Goal: Task Accomplishment & Management: Complete application form

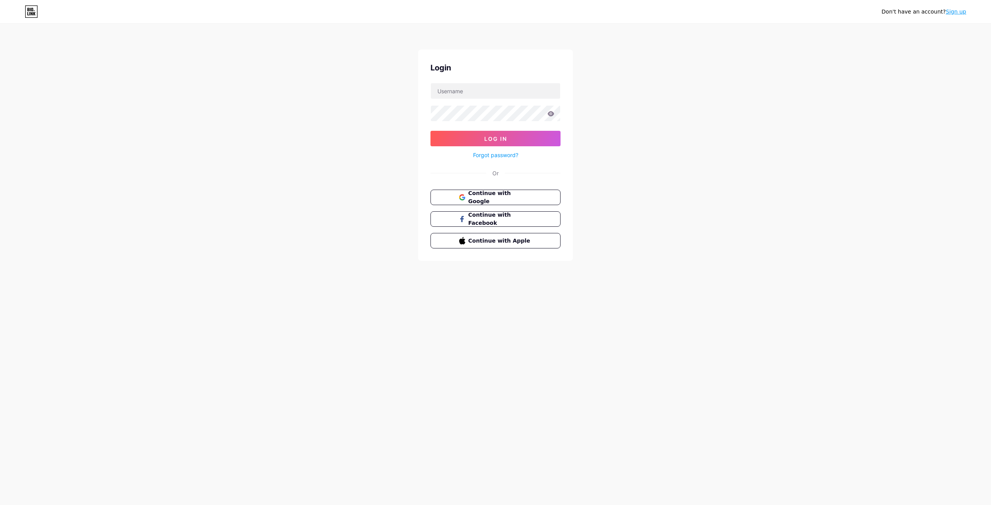
drag, startPoint x: 646, startPoint y: 195, endPoint x: 592, endPoint y: 142, distance: 75.3
click at [612, 136] on div "Don't have an account? Sign up Login Log In Forgot password? Or Continue with G…" at bounding box center [495, 143] width 991 height 286
click at [480, 200] on span "Continue with Google" at bounding box center [500, 197] width 65 height 17
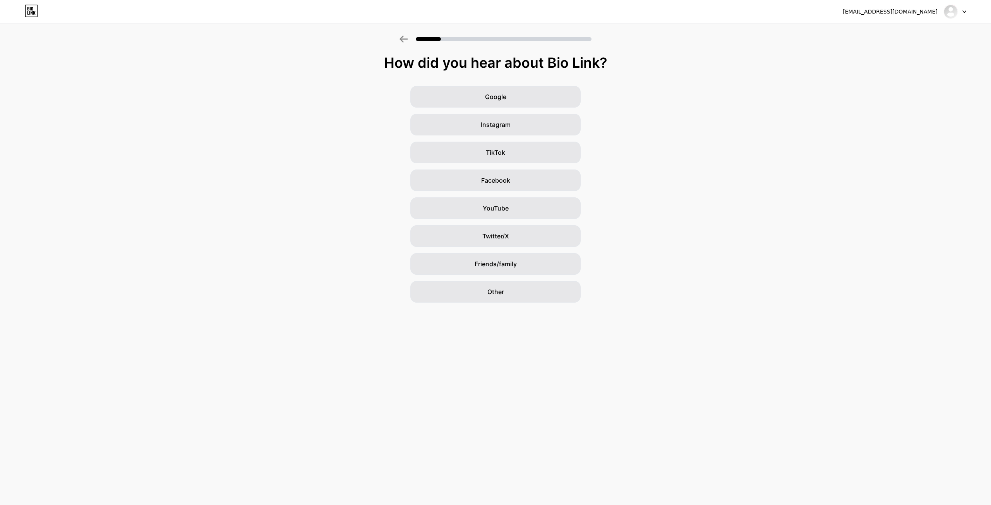
drag, startPoint x: 757, startPoint y: 123, endPoint x: 647, endPoint y: 81, distance: 116.9
click at [654, 80] on div "How did you hear about Bio Link? Google Instagram TikTok Facebook YouTube Twitt…" at bounding box center [495, 179] width 991 height 248
drag, startPoint x: 696, startPoint y: 148, endPoint x: 654, endPoint y: 106, distance: 60.0
click at [654, 106] on div "Google Instagram TikTok Facebook YouTube Twitter/X Friends/family Other" at bounding box center [495, 194] width 991 height 217
click at [503, 142] on div "TikTok" at bounding box center [495, 153] width 170 height 22
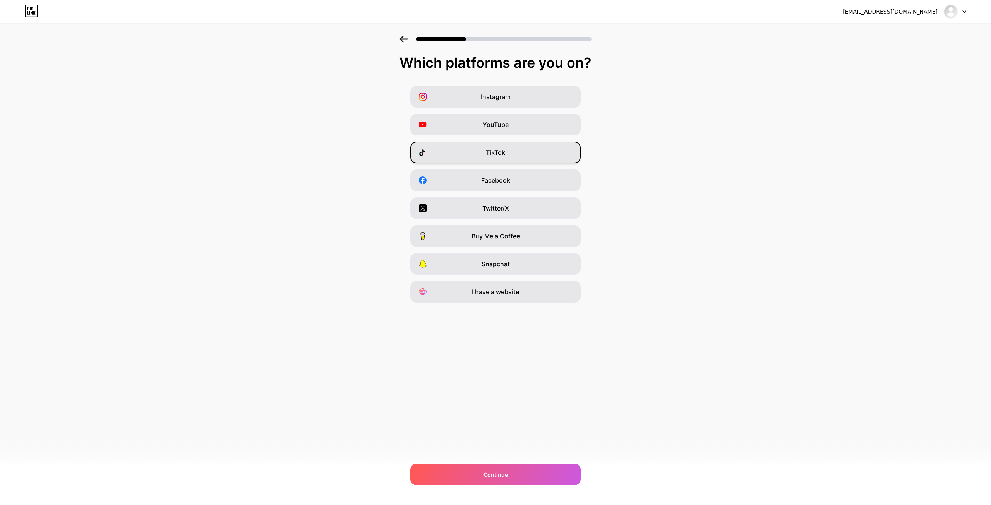
click at [501, 148] on span "TikTok" at bounding box center [495, 152] width 19 height 9
drag, startPoint x: 724, startPoint y: 170, endPoint x: 657, endPoint y: 110, distance: 90.2
click at [661, 110] on div "Instagram YouTube TikTok Facebook Twitter/X Buy Me a Coffee Snapchat I have a w…" at bounding box center [495, 194] width 983 height 217
drag, startPoint x: 724, startPoint y: 222, endPoint x: 652, endPoint y: 168, distance: 89.3
click at [652, 168] on div "Instagram YouTube TikTok Facebook Twitter/X Buy Me a Coffee Snapchat I have a w…" at bounding box center [495, 194] width 983 height 217
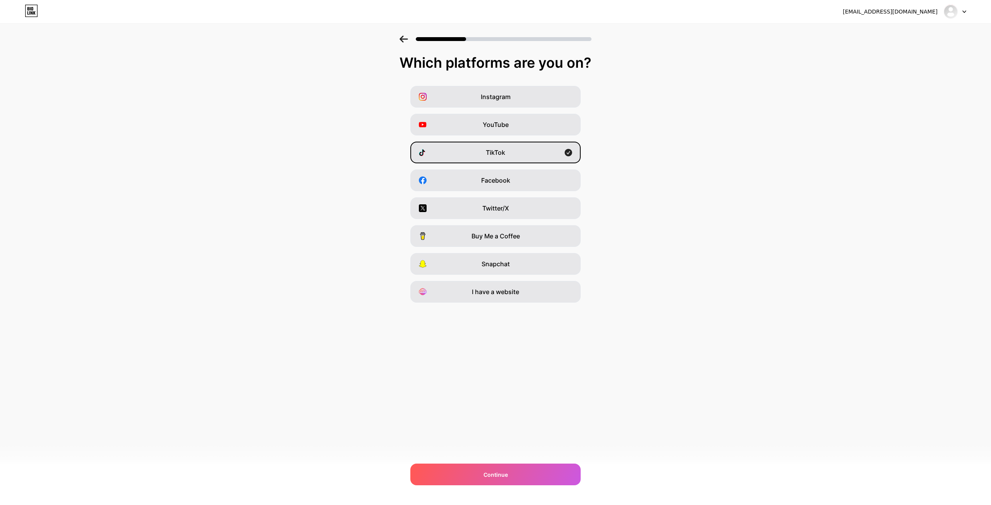
drag, startPoint x: 656, startPoint y: 189, endPoint x: 626, endPoint y: 141, distance: 56.8
click at [626, 141] on div "Instagram YouTube TikTok Facebook Twitter/X Buy Me a Coffee Snapchat I have a w…" at bounding box center [495, 194] width 983 height 217
click at [517, 472] on div "Continue" at bounding box center [495, 475] width 170 height 22
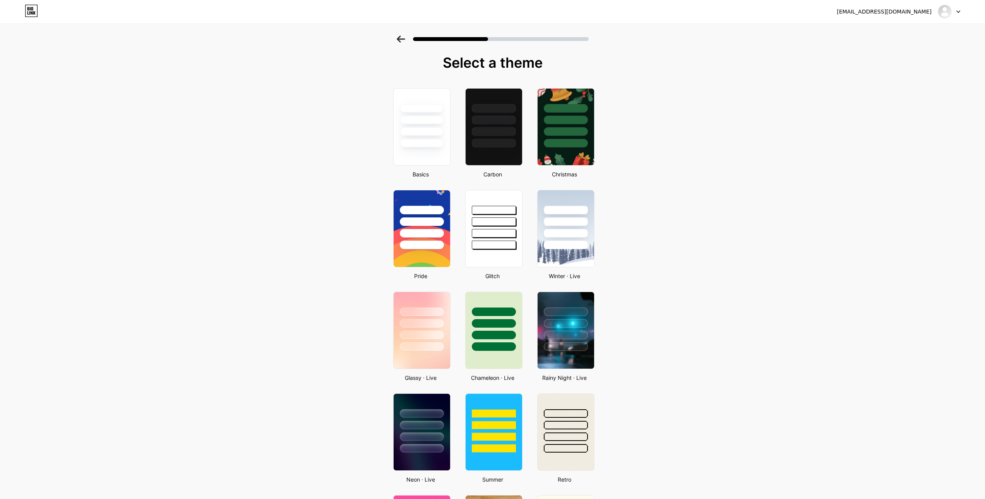
drag, startPoint x: 758, startPoint y: 166, endPoint x: 674, endPoint y: 105, distance: 103.6
click at [674, 105] on div "Select a theme Basics Carbon Christmas Pride Glitch Winter · Live Glassy · Live…" at bounding box center [492, 464] width 985 height 856
drag, startPoint x: 711, startPoint y: 170, endPoint x: 692, endPoint y: 108, distance: 64.7
click at [692, 108] on div "Select a theme Basics Carbon Christmas Pride Glitch Winter · Live Glassy · Live…" at bounding box center [492, 464] width 985 height 856
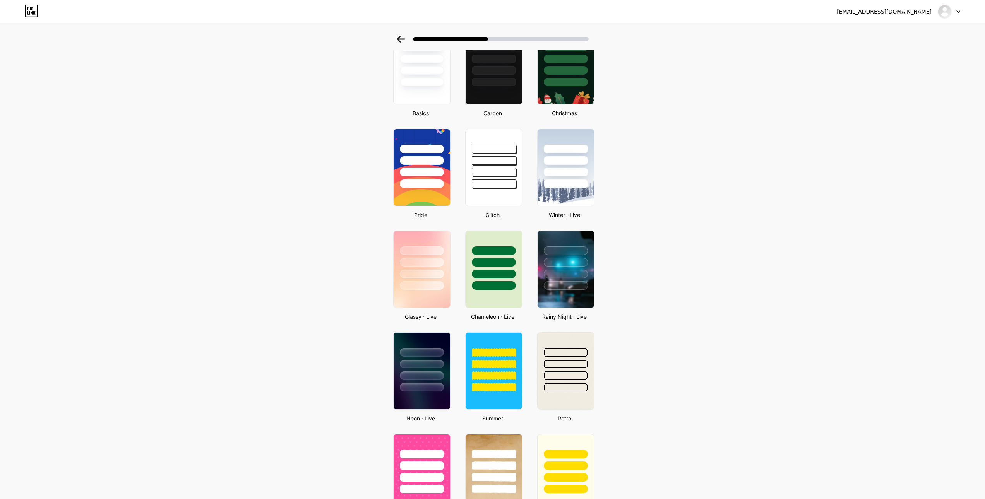
scroll to position [36, 0]
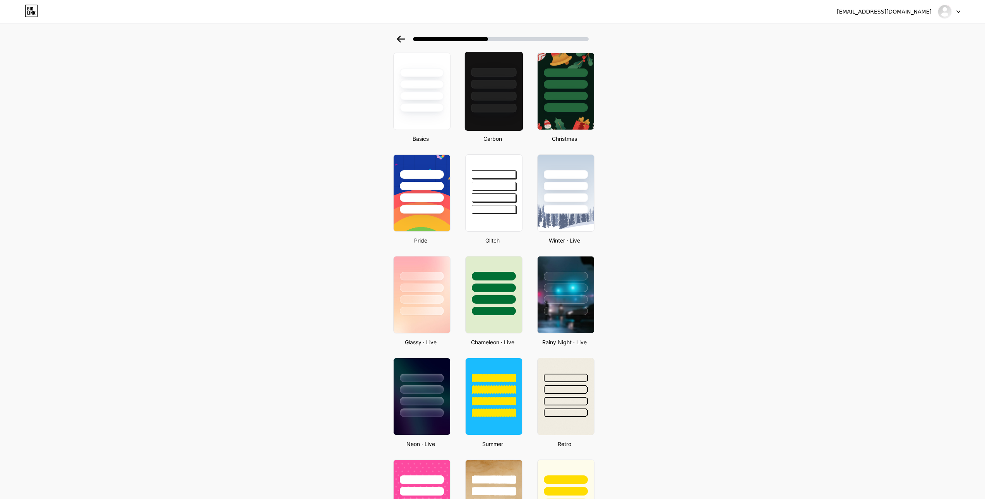
click at [506, 91] on div at bounding box center [494, 82] width 58 height 61
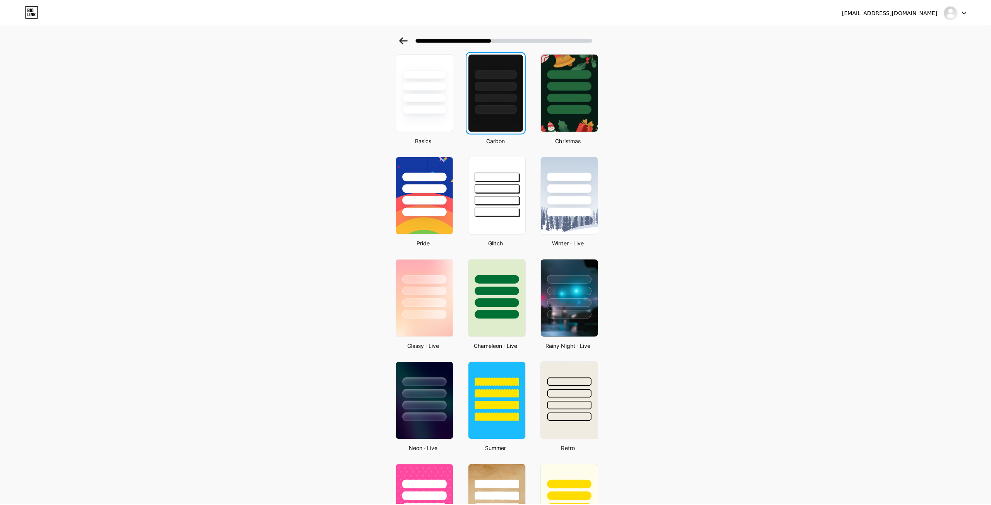
scroll to position [0, 0]
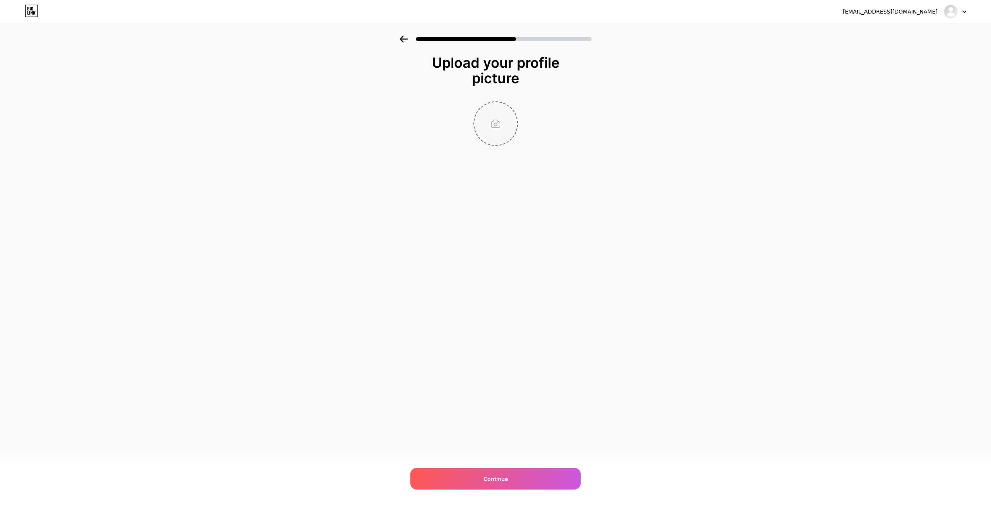
click at [484, 128] on input "file" at bounding box center [495, 123] width 43 height 43
click at [485, 124] on input "file" at bounding box center [495, 123] width 43 height 43
type input "C:\fakepath\72071048-24a5-40e3-8031-d8e3173e9d32.jpg"
click at [507, 472] on div "Continue" at bounding box center [495, 479] width 170 height 22
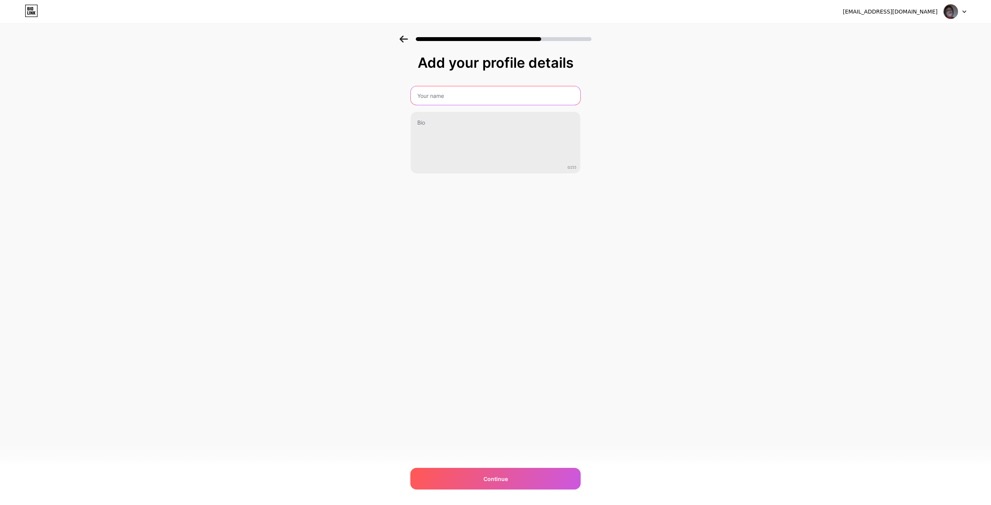
click at [443, 97] on input "text" at bounding box center [496, 95] width 170 height 19
click at [441, 93] on input "text" at bounding box center [495, 95] width 171 height 19
type input "е"
type input "takemewaro"
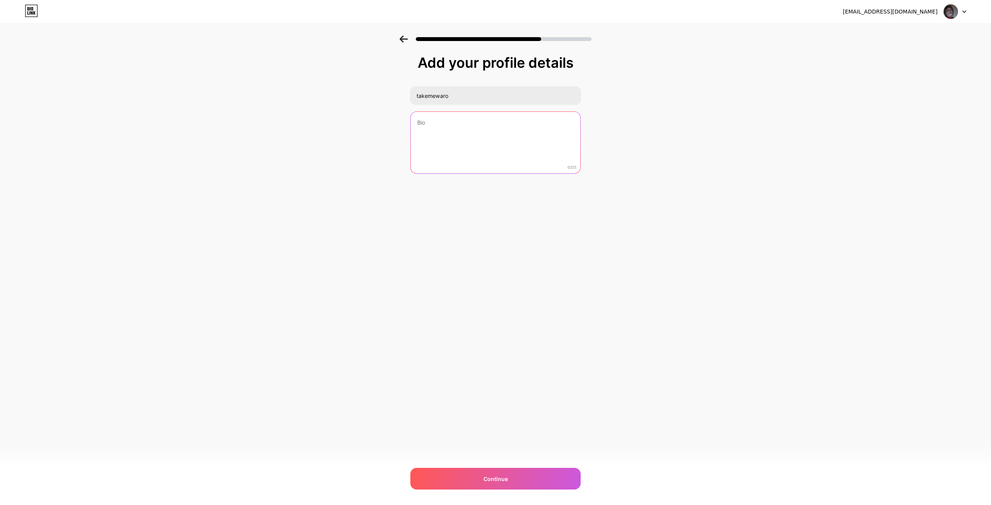
click at [472, 141] on textarea at bounding box center [496, 143] width 170 height 62
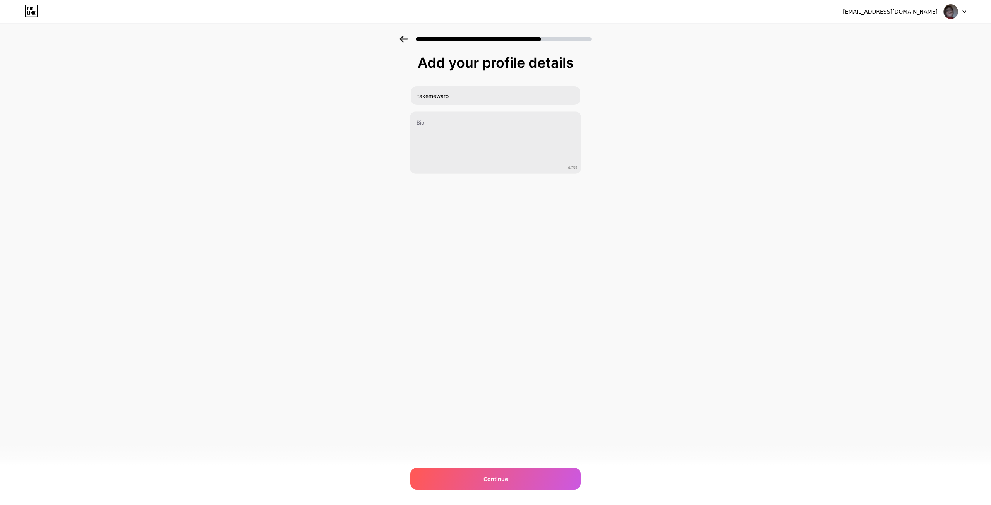
drag, startPoint x: 575, startPoint y: 327, endPoint x: 499, endPoint y: 503, distance: 191.1
click at [575, 328] on div "scroll6996@gmail.com Logout Link Copied Add your profile details takemewaro 0/2…" at bounding box center [495, 252] width 991 height 505
click at [493, 482] on span "Continue" at bounding box center [496, 479] width 24 height 8
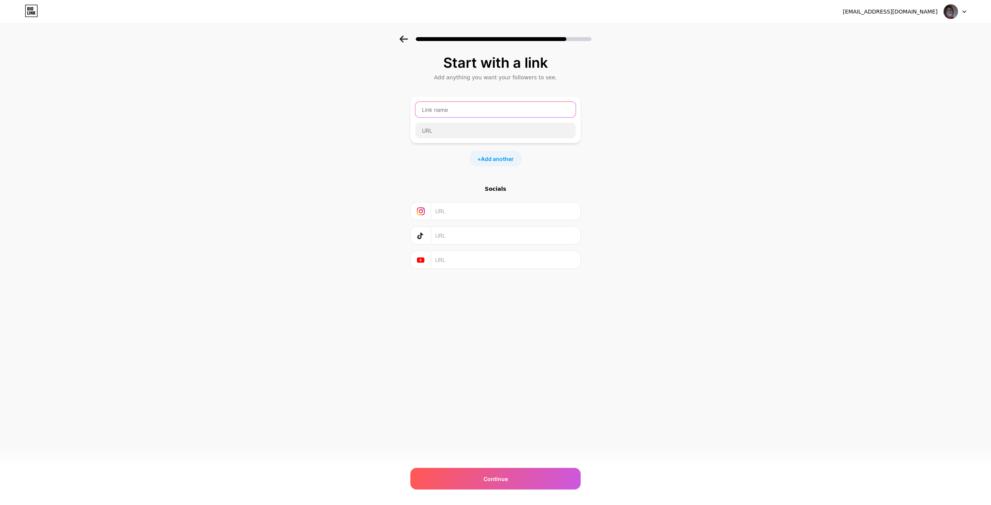
click at [441, 114] on input "text" at bounding box center [495, 109] width 160 height 15
drag, startPoint x: 698, startPoint y: 147, endPoint x: 642, endPoint y: 105, distance: 69.4
click at [652, 103] on div "Start with a link Add anything you want your followers to see. + Add another So…" at bounding box center [495, 172] width 991 height 272
click at [444, 214] on input "text" at bounding box center [505, 211] width 141 height 17
click at [677, 224] on div "Start with a link Add anything you want your followers to see. + Add another So…" at bounding box center [495, 172] width 991 height 272
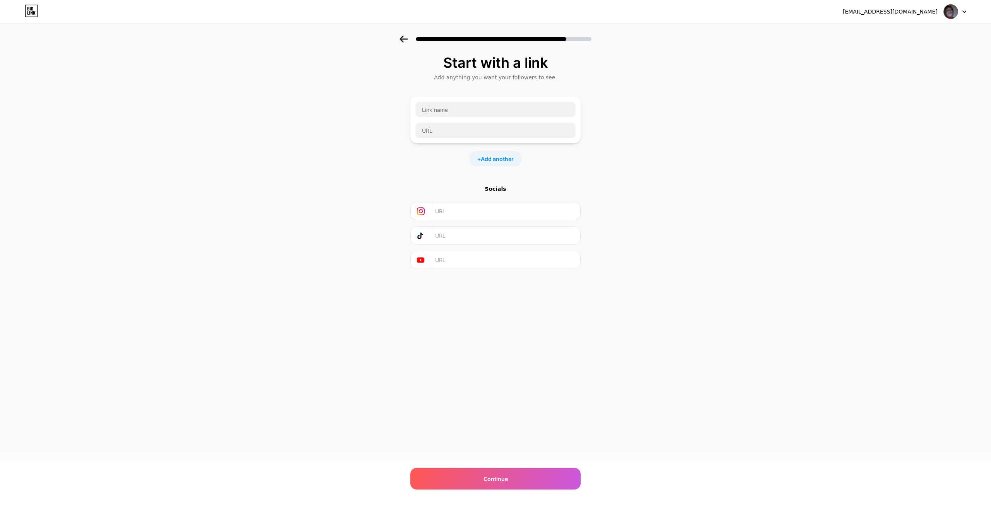
drag, startPoint x: 677, startPoint y: 224, endPoint x: 619, endPoint y: 139, distance: 102.9
click at [620, 138] on div "Start with a link Add anything you want your followers to see. + Add another So…" at bounding box center [495, 172] width 991 height 272
click at [484, 156] on span "Add another" at bounding box center [497, 159] width 33 height 8
drag, startPoint x: 681, startPoint y: 186, endPoint x: 647, endPoint y: 125, distance: 69.4
click at [647, 125] on div "Start with a link Add anything you want your followers to see. + Add another So…" at bounding box center [495, 199] width 991 height 326
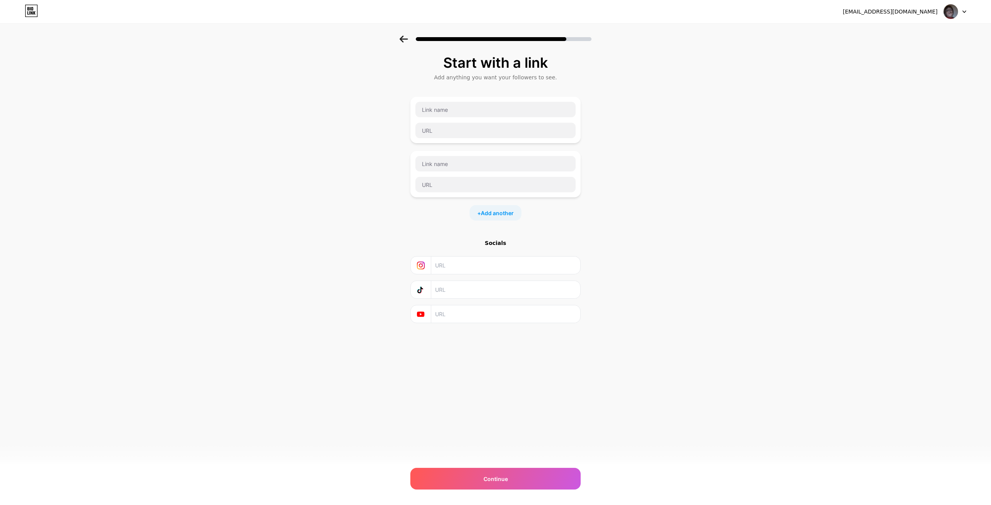
click at [452, 270] on input "text" at bounding box center [505, 265] width 141 height 17
click at [470, 297] on input "text" at bounding box center [505, 289] width 141 height 17
click at [456, 264] on input "text" at bounding box center [505, 265] width 141 height 17
click at [463, 290] on input "text" at bounding box center [505, 289] width 141 height 17
click at [451, 270] on input "text" at bounding box center [505, 265] width 141 height 17
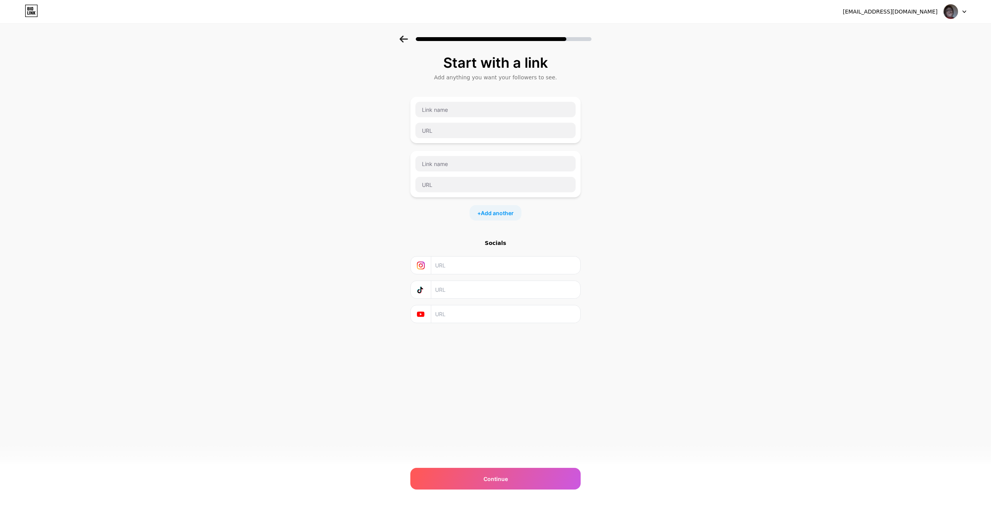
click at [456, 293] on input "text" at bounding box center [505, 289] width 141 height 17
click at [459, 292] on input "text" at bounding box center [505, 289] width 141 height 17
paste input "https://www.tiktok.com/@takemewar0"
type input "https://www.tiktok.com/@takemewar0"
drag, startPoint x: 669, startPoint y: 251, endPoint x: 658, endPoint y: 251, distance: 11.2
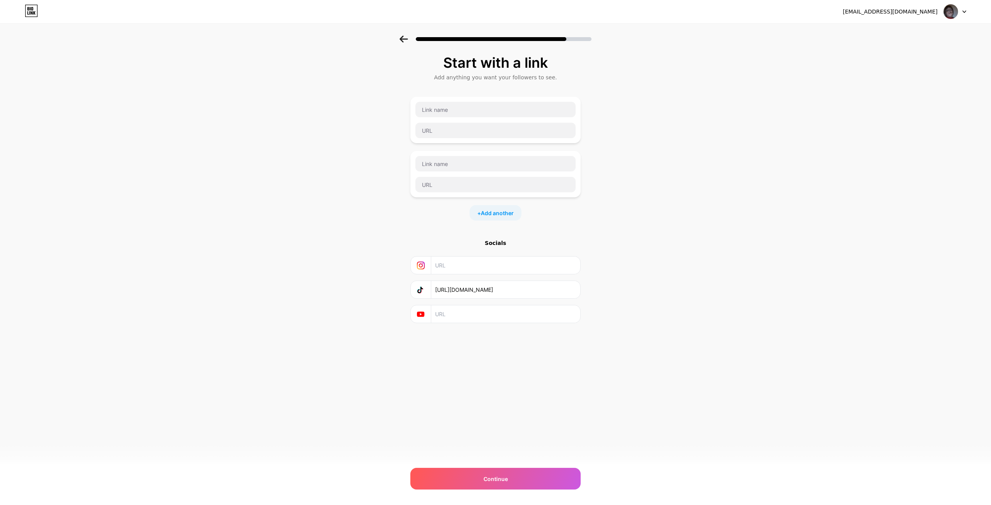
click at [669, 251] on div "Start with a link Add anything you want your followers to see. + Add another So…" at bounding box center [495, 199] width 991 height 326
click at [510, 474] on div "Continue" at bounding box center [495, 479] width 170 height 22
click at [440, 109] on input "text" at bounding box center [496, 109] width 160 height 15
type input "Trovo"
click at [453, 132] on input "text" at bounding box center [495, 130] width 160 height 15
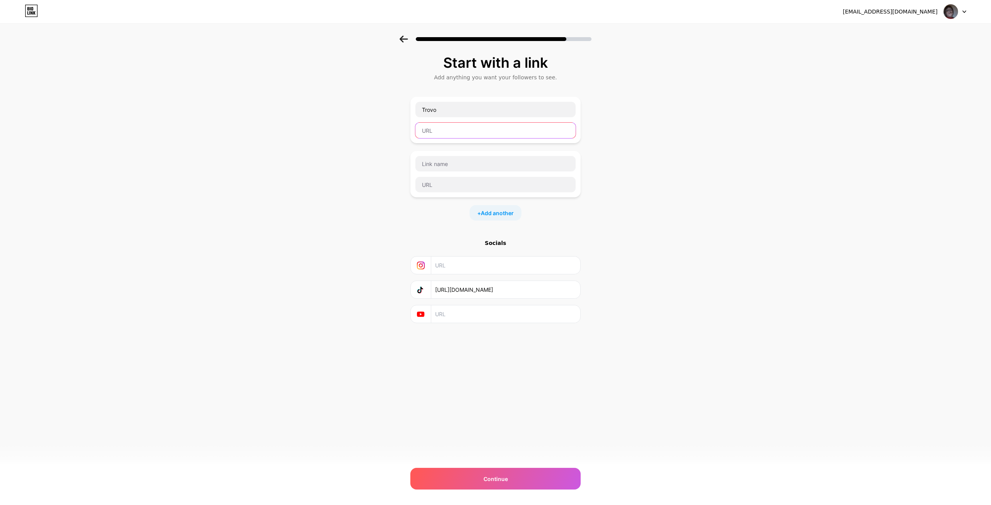
paste input "https://trovo.live/s/takemewaro"
type input "https://trovo.live/s/takemewaro"
click at [655, 212] on div "Start with a link Add anything you want your followers to see. Trovo https://tr…" at bounding box center [495, 199] width 991 height 326
click at [435, 165] on input "text" at bounding box center [495, 163] width 160 height 15
type input "TG"
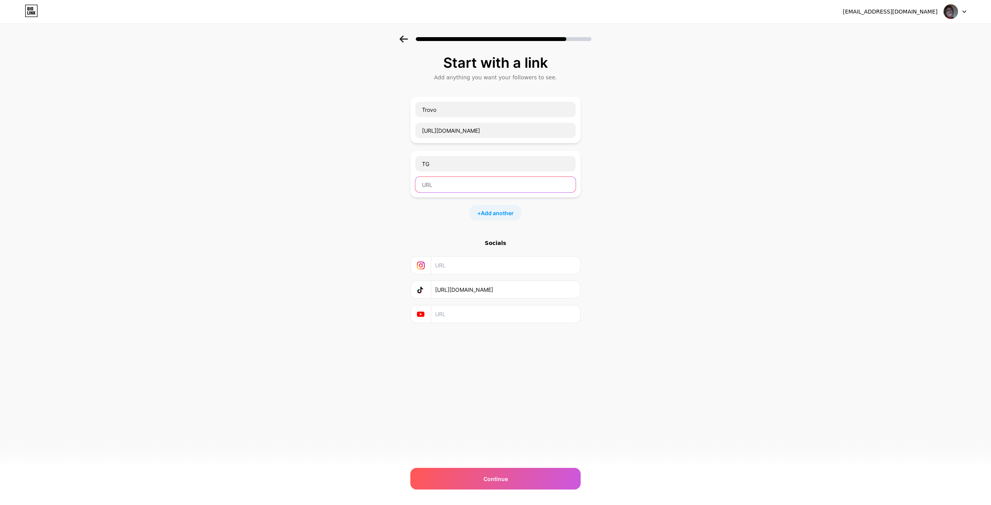
click at [458, 180] on input "text" at bounding box center [495, 184] width 160 height 15
paste input "https://t.me/streamnaithy"
type input "https://t.me/streamnaithy"
click at [646, 212] on div "Start with a link Add anything you want your followers to see. Trovo https://tr…" at bounding box center [495, 199] width 991 height 326
click at [495, 479] on span "Continue" at bounding box center [496, 479] width 24 height 8
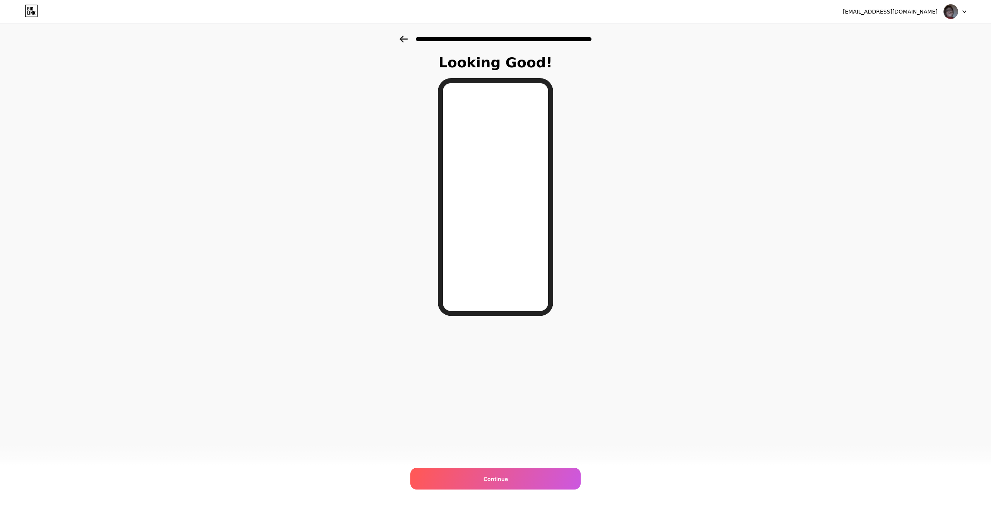
drag, startPoint x: 744, startPoint y: 188, endPoint x: 753, endPoint y: 190, distance: 9.2
drag, startPoint x: 753, startPoint y: 190, endPoint x: 673, endPoint y: 121, distance: 105.9
click at [671, 121] on div "Looking Good! Continue" at bounding box center [495, 197] width 991 height 323
click at [545, 484] on div "Continue" at bounding box center [495, 479] width 170 height 22
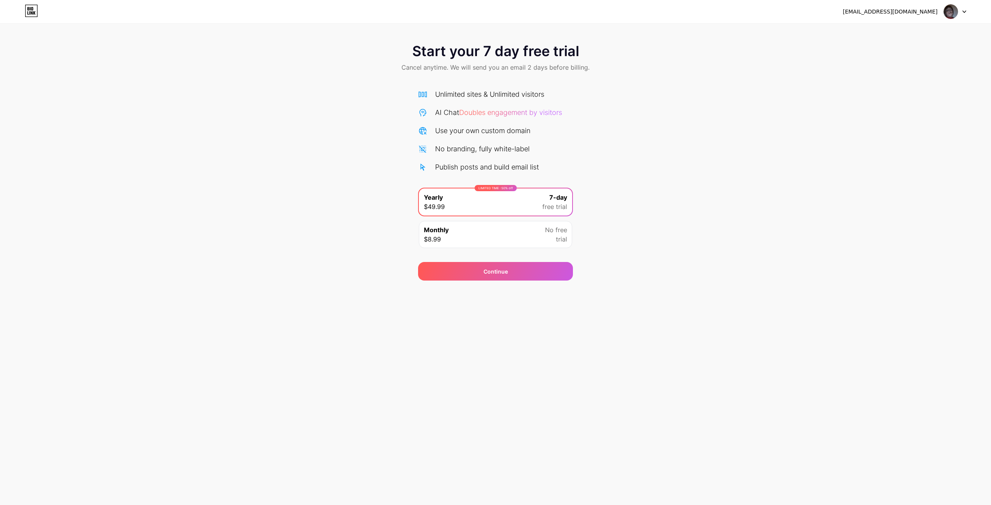
drag, startPoint x: 551, startPoint y: 319, endPoint x: 494, endPoint y: 310, distance: 57.6
click at [494, 311] on div "scroll6996@gmail.com Logout Link Copied Start your 7 day free trial Cancel anyt…" at bounding box center [495, 252] width 991 height 505
drag, startPoint x: 693, startPoint y: 243, endPoint x: 646, endPoint y: 211, distance: 56.9
click at [646, 211] on div "Start your 7 day free trial Cancel anytime. We will send you an email 2 days be…" at bounding box center [495, 158] width 991 height 245
click at [518, 235] on div "Monthly $8.99 No free trial" at bounding box center [495, 234] width 153 height 27
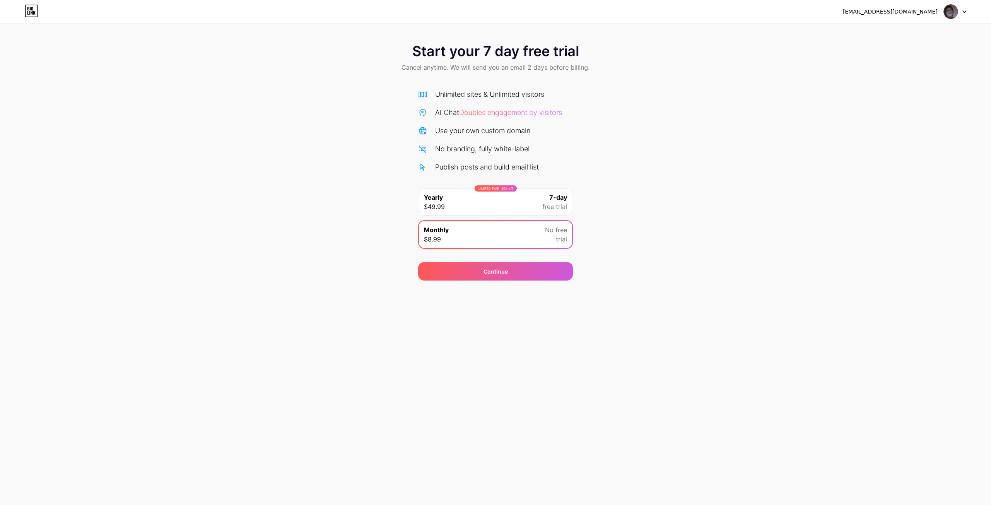
drag, startPoint x: 723, startPoint y: 234, endPoint x: 630, endPoint y: 212, distance: 95.5
click at [647, 200] on div "Start your 7 day free trial Cancel anytime. We will send you an email 2 days be…" at bounding box center [495, 158] width 991 height 245
drag, startPoint x: 702, startPoint y: 247, endPoint x: 658, endPoint y: 210, distance: 56.9
click at [658, 210] on div "Start your 7 day free trial Cancel anytime. We will send you an email 2 days be…" at bounding box center [495, 158] width 991 height 245
click at [520, 211] on div "LIMITED TIME : 50% off Yearly $49.99 7-day free trial" at bounding box center [495, 202] width 153 height 27
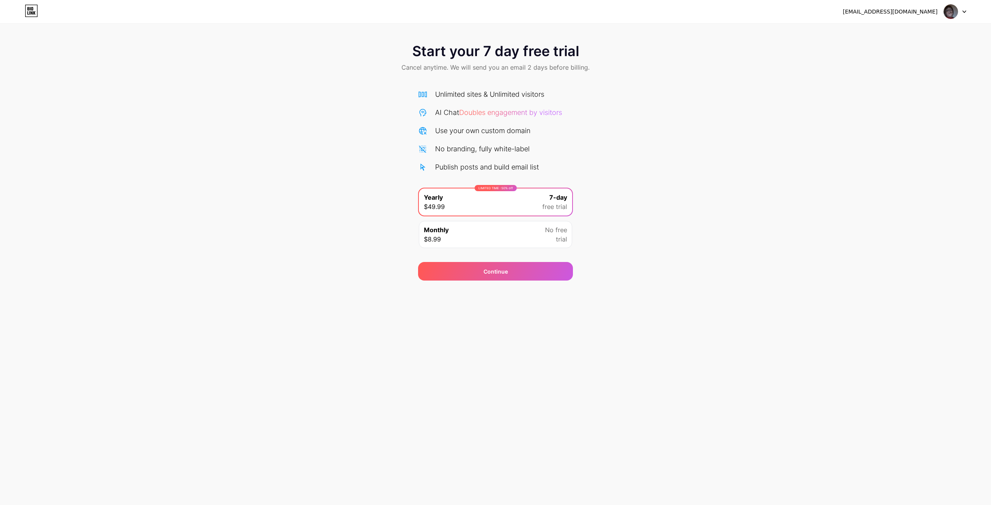
drag, startPoint x: 713, startPoint y: 230, endPoint x: 635, endPoint y: 200, distance: 83.8
click at [637, 199] on div "Start your 7 day free trial Cancel anytime. We will send you an email 2 days be…" at bounding box center [495, 158] width 991 height 245
drag, startPoint x: 723, startPoint y: 233, endPoint x: 655, endPoint y: 184, distance: 83.8
click at [655, 184] on div "Start your 7 day free trial Cancel anytime. We will send you an email 2 days be…" at bounding box center [495, 158] width 991 height 245
drag, startPoint x: 517, startPoint y: 140, endPoint x: 446, endPoint y: 124, distance: 71.9
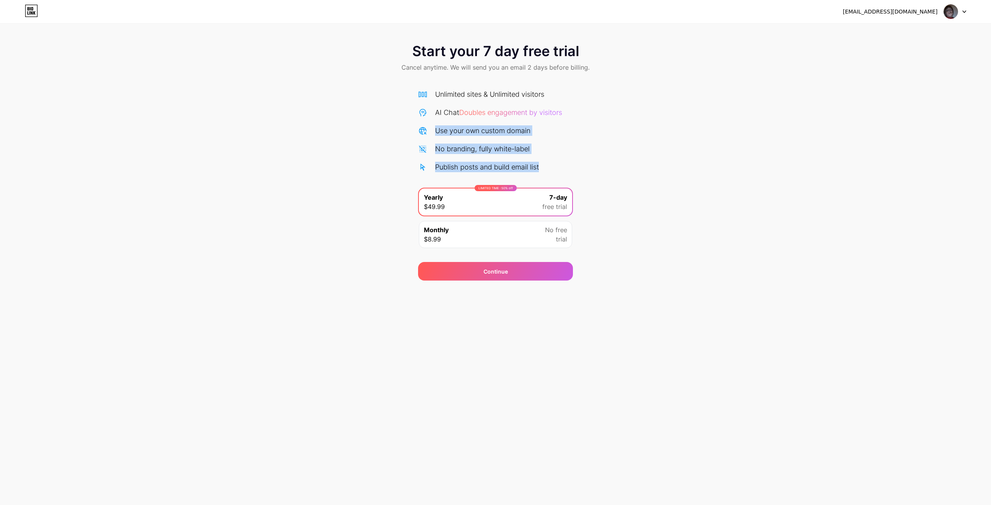
click at [428, 122] on div "Start your 7 day free trial Cancel anytime. We will send you an email 2 days be…" at bounding box center [495, 158] width 991 height 245
drag, startPoint x: 644, startPoint y: 149, endPoint x: 585, endPoint y: 139, distance: 59.8
click at [585, 139] on div "Start your 7 day free trial Cancel anytime. We will send you an email 2 days be…" at bounding box center [495, 158] width 991 height 245
drag, startPoint x: 609, startPoint y: 115, endPoint x: 544, endPoint y: 112, distance: 65.6
click at [401, 101] on div "Start your 7 day free trial Cancel anytime. We will send you an email 2 days be…" at bounding box center [495, 158] width 991 height 245
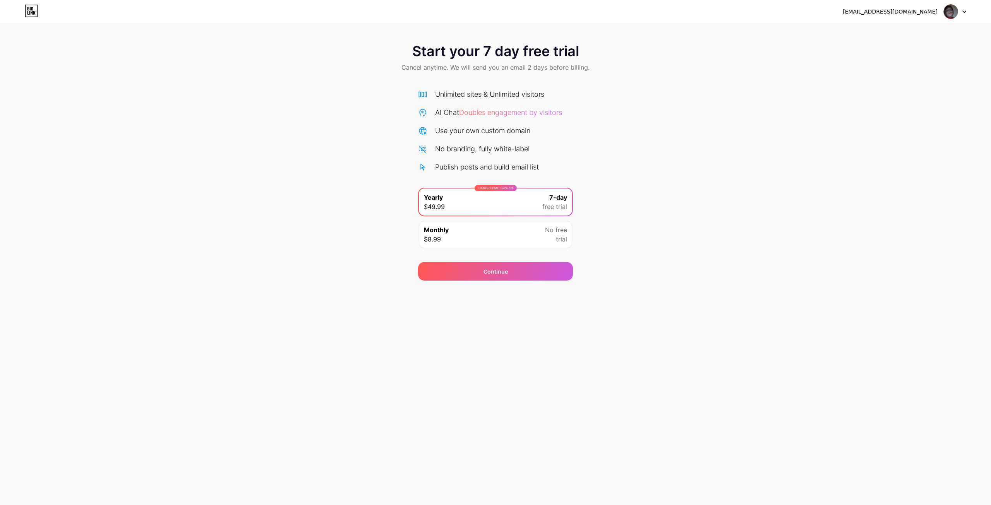
drag, startPoint x: 547, startPoint y: 112, endPoint x: 474, endPoint y: 105, distance: 74.3
click at [469, 105] on div "Unlimited sites & Unlimited visitors AI Chat Doubles engagement by visitors Use…" at bounding box center [495, 130] width 155 height 83
drag, startPoint x: 590, startPoint y: 115, endPoint x: 507, endPoint y: 106, distance: 83.4
click at [424, 103] on div "Start your 7 day free trial Cancel anytime. We will send you an email 2 days be…" at bounding box center [495, 158] width 991 height 245
drag, startPoint x: 514, startPoint y: 107, endPoint x: 489, endPoint y: 98, distance: 26.8
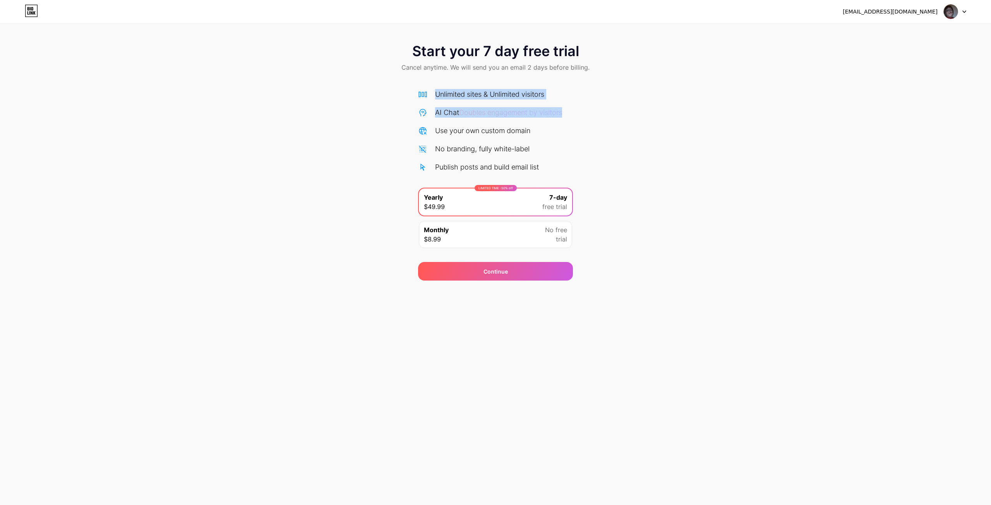
click at [471, 102] on div "Unlimited sites & Unlimited visitors AI Chat Doubles engagement by visitors Use…" at bounding box center [495, 130] width 155 height 83
